Goal: Information Seeking & Learning: Learn about a topic

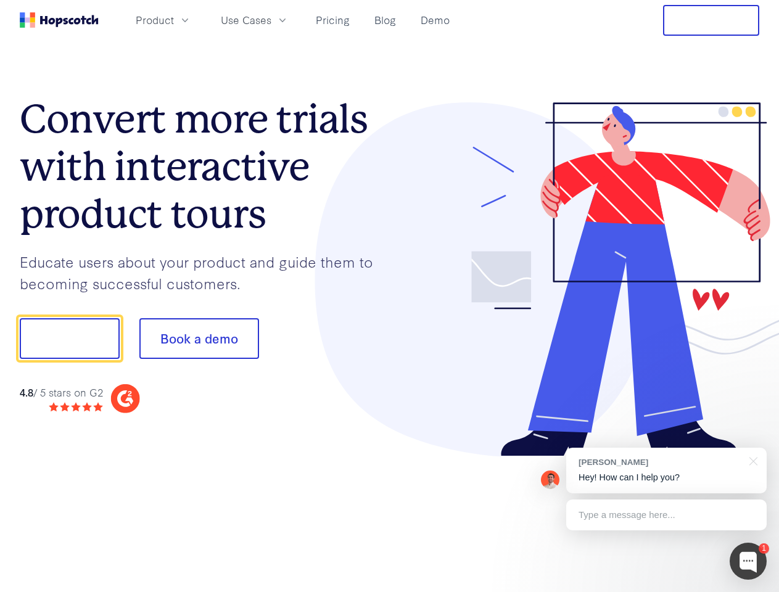
click at [390, 296] on div at bounding box center [575, 279] width 370 height 355
click at [174, 20] on span "Product" at bounding box center [155, 19] width 38 height 15
click at [271, 20] on span "Use Cases" at bounding box center [246, 19] width 51 height 15
click at [711, 20] on button "Free Trial" at bounding box center [711, 20] width 96 height 31
click at [69, 339] on button "Show me!" at bounding box center [70, 338] width 100 height 41
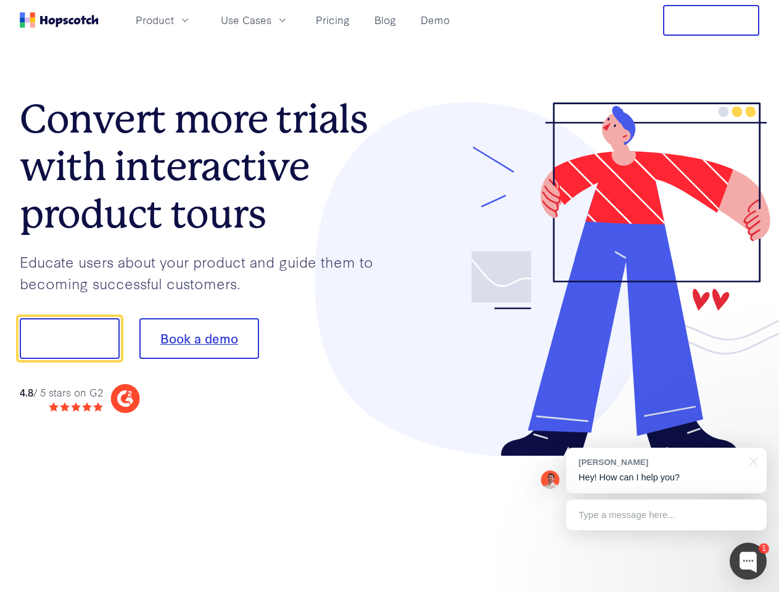
click at [199, 339] on button "Book a demo" at bounding box center [199, 338] width 120 height 41
click at [748, 561] on div at bounding box center [748, 561] width 37 height 37
click at [666, 471] on div "[PERSON_NAME] Hey! How can I help you?" at bounding box center [666, 471] width 201 height 46
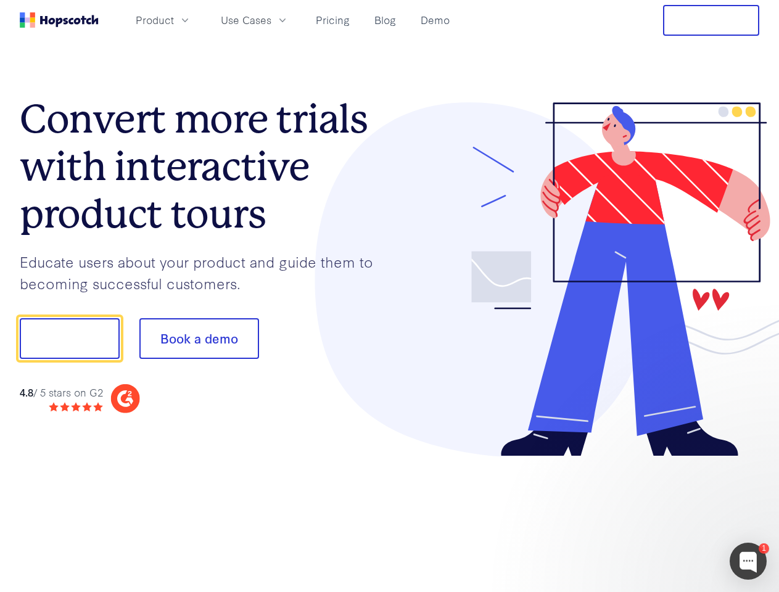
click at [752, 460] on div at bounding box center [651, 337] width 231 height 412
click at [666, 515] on div at bounding box center [651, 420] width 231 height 246
